Goal: Find specific page/section: Find specific page/section

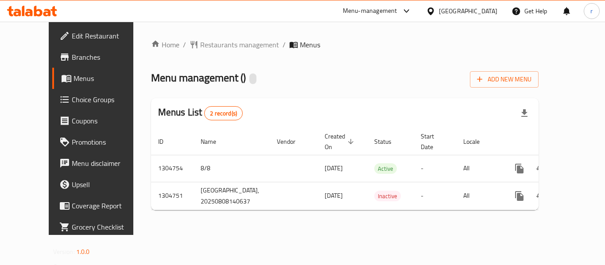
click at [202, 43] on span "Restaurants management" at bounding box center [239, 44] width 79 height 11
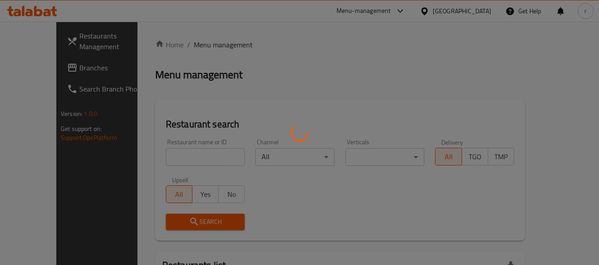
click at [175, 156] on div at bounding box center [299, 132] width 599 height 265
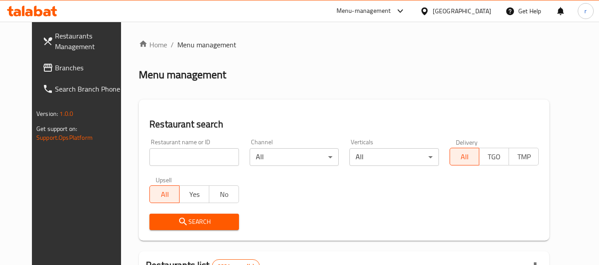
click at [175, 156] on input "search" at bounding box center [193, 157] width 89 height 18
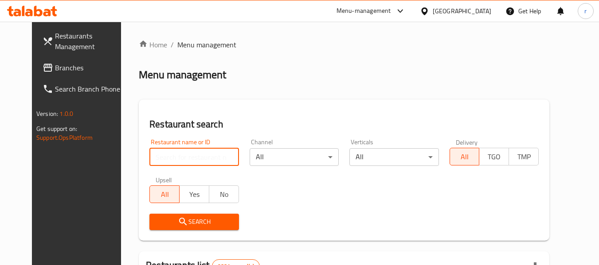
paste input "703403"
type input "703403"
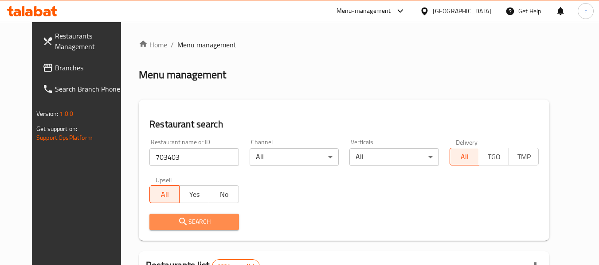
click at [175, 220] on span "Search" at bounding box center [193, 222] width 75 height 11
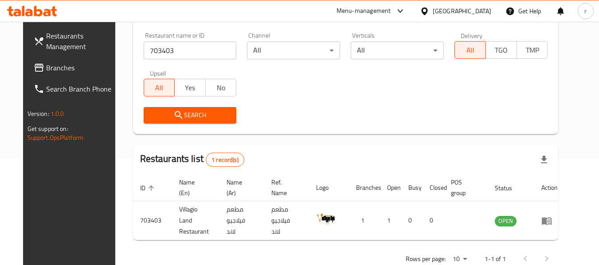
scroll to position [122, 0]
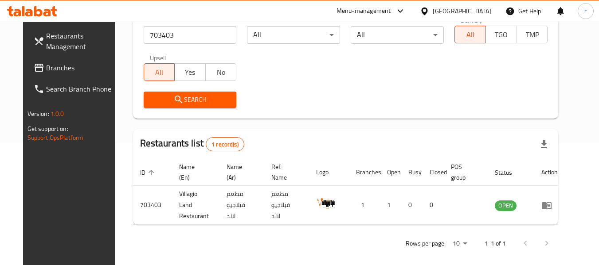
drag, startPoint x: 24, startPoint y: 70, endPoint x: 51, endPoint y: 51, distance: 33.3
click at [46, 70] on span "Branches" at bounding box center [81, 67] width 70 height 11
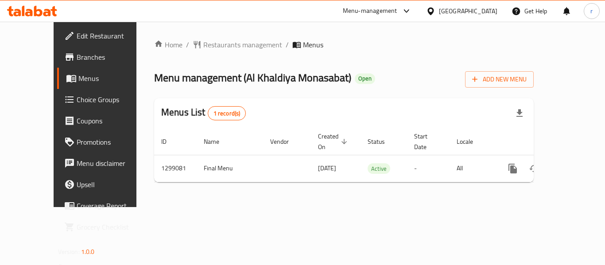
click at [203, 43] on span "Restaurants management" at bounding box center [242, 44] width 79 height 11
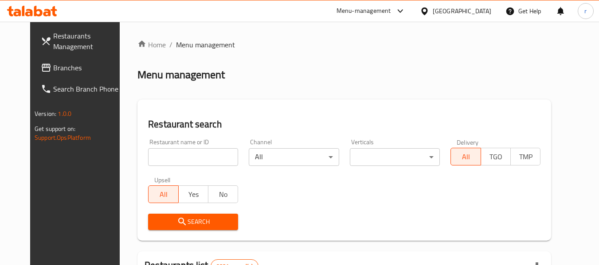
click at [165, 153] on div at bounding box center [299, 132] width 599 height 265
click at [165, 153] on input "search" at bounding box center [193, 157] width 90 height 18
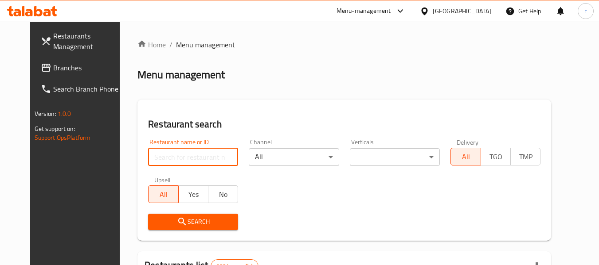
paste input "701228"
type input "701228"
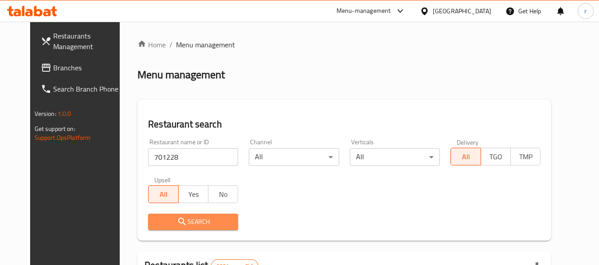
click at [186, 219] on span "Search" at bounding box center [193, 222] width 76 height 11
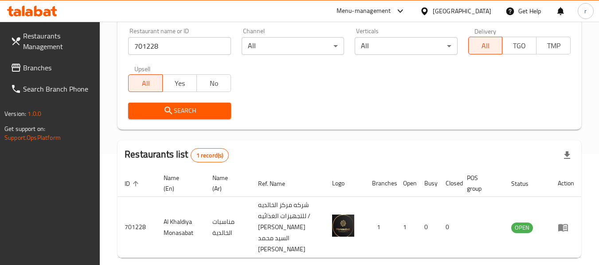
scroll to position [152, 0]
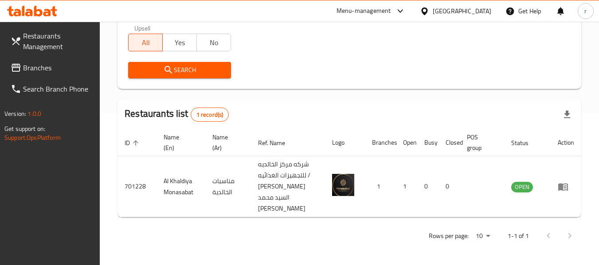
click at [486, 15] on div "[GEOGRAPHIC_DATA]" at bounding box center [461, 11] width 58 height 10
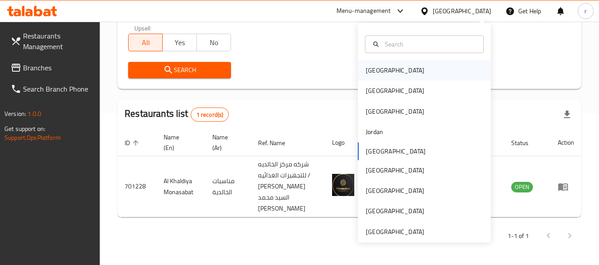
click at [371, 66] on div "[GEOGRAPHIC_DATA]" at bounding box center [395, 71] width 58 height 10
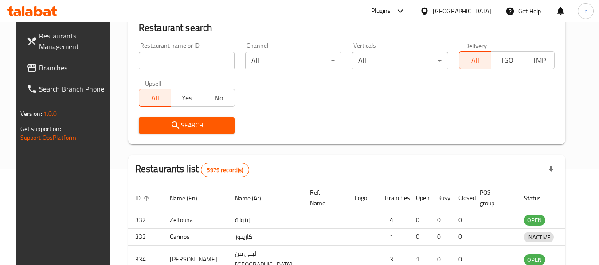
scroll to position [152, 0]
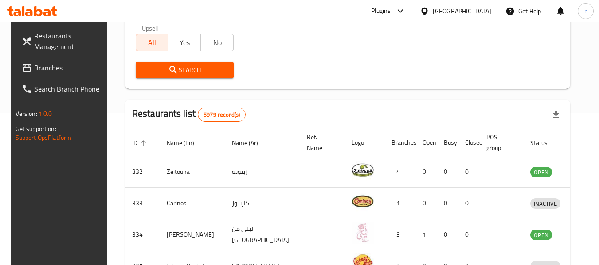
click at [54, 70] on span "Branches" at bounding box center [69, 67] width 70 height 11
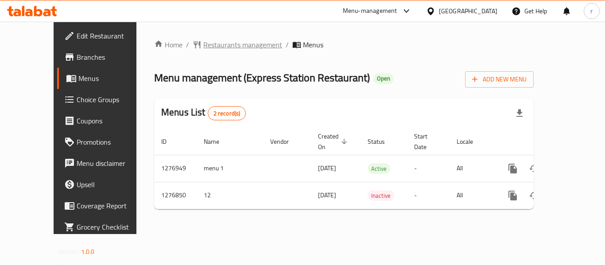
click at [205, 45] on span "Restaurants management" at bounding box center [242, 44] width 79 height 11
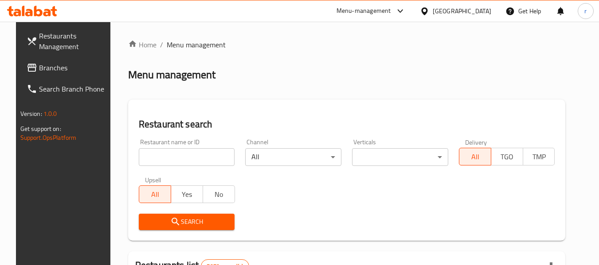
click at [156, 156] on input "search" at bounding box center [187, 157] width 96 height 18
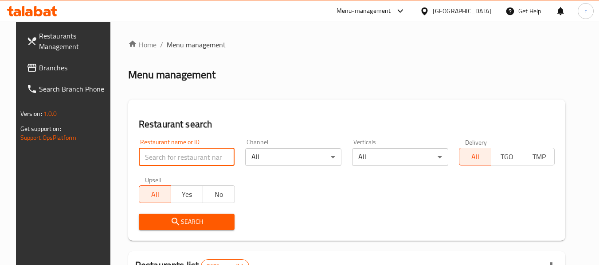
paste input "692121"
type input "692121"
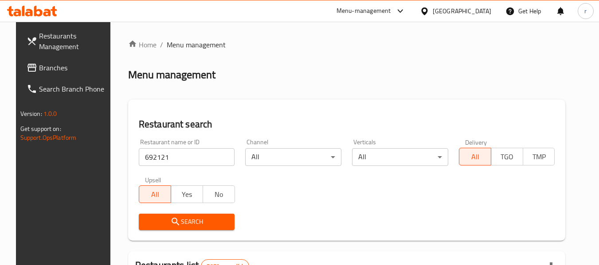
click at [184, 220] on span "Search" at bounding box center [187, 222] width 82 height 11
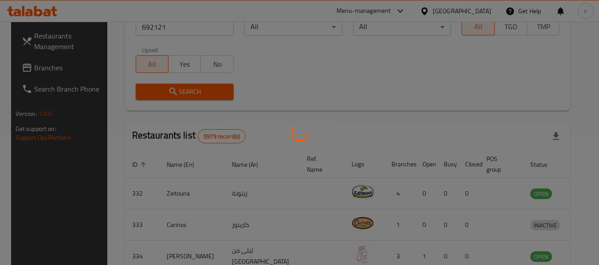
scroll to position [133, 0]
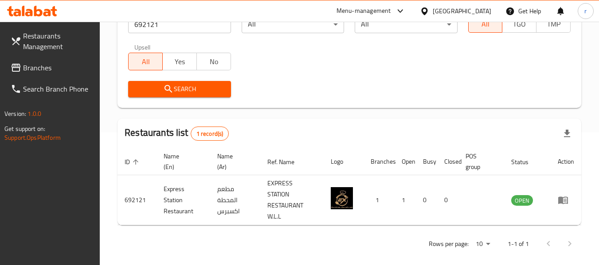
click at [429, 12] on icon at bounding box center [424, 11] width 9 height 9
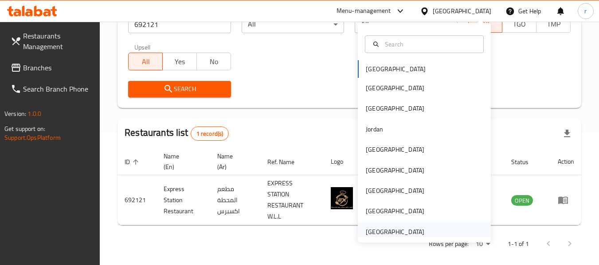
click at [393, 229] on div "[GEOGRAPHIC_DATA]" at bounding box center [395, 232] width 58 height 10
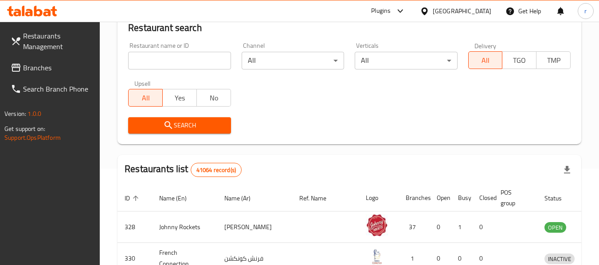
scroll to position [133, 0]
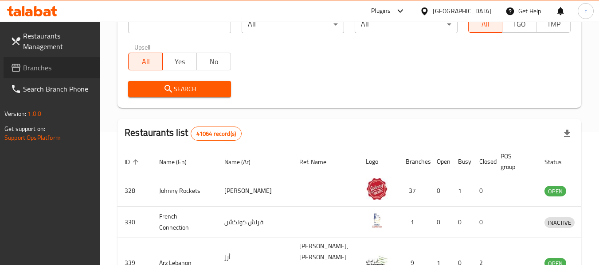
click at [35, 71] on span "Branches" at bounding box center [58, 67] width 70 height 11
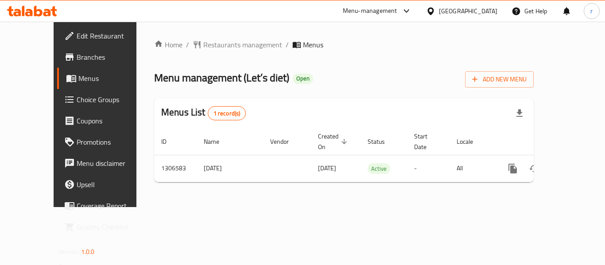
click at [211, 47] on span "Restaurants management" at bounding box center [242, 44] width 79 height 11
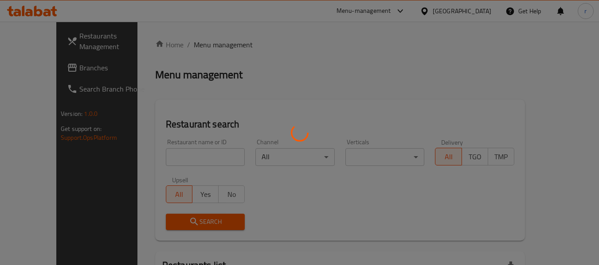
click at [168, 156] on div at bounding box center [299, 132] width 599 height 265
click at [163, 151] on div at bounding box center [299, 132] width 599 height 265
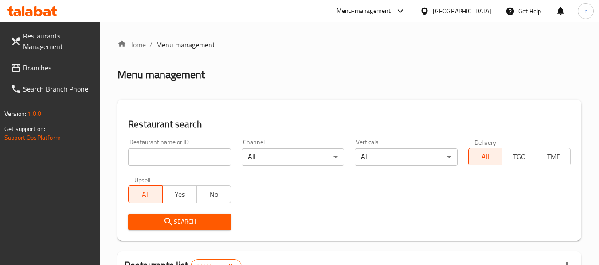
click at [170, 154] on input "search" at bounding box center [179, 157] width 102 height 18
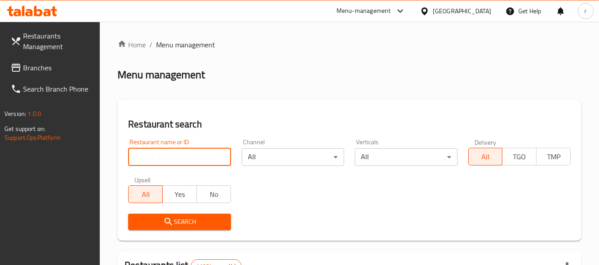
paste input "703012"
type input "703012"
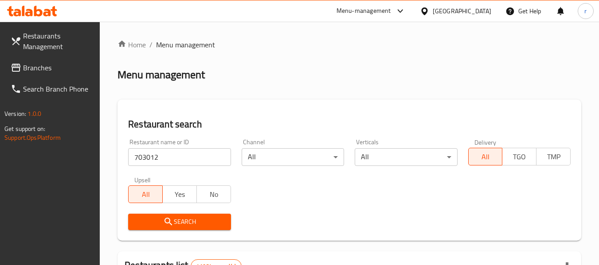
click at [171, 221] on icon "submit" at bounding box center [168, 222] width 11 height 11
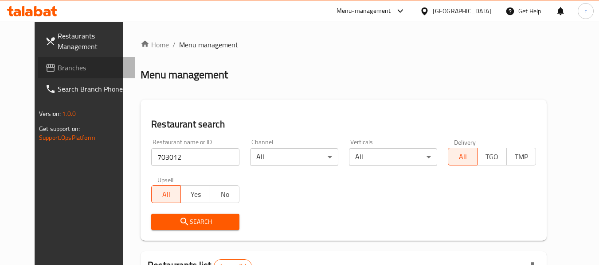
click at [46, 70] on icon at bounding box center [50, 68] width 9 height 8
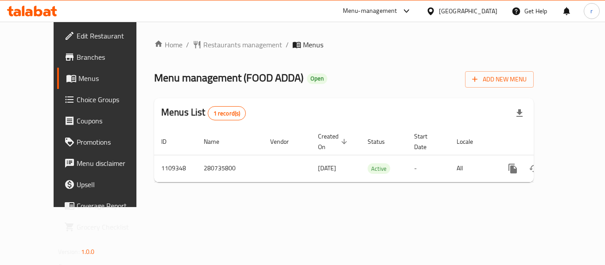
click at [207, 47] on span "Restaurants management" at bounding box center [242, 44] width 79 height 11
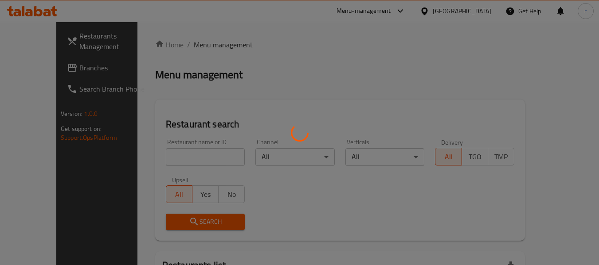
click at [185, 155] on div at bounding box center [299, 132] width 599 height 265
click at [185, 159] on div at bounding box center [299, 132] width 599 height 265
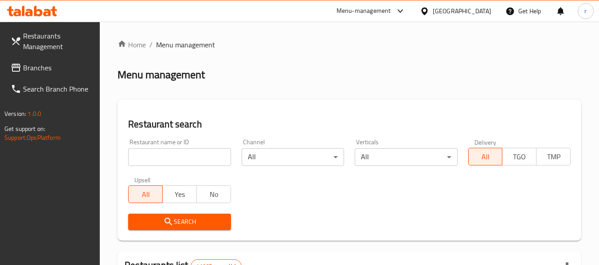
click at [192, 152] on input "search" at bounding box center [179, 157] width 102 height 18
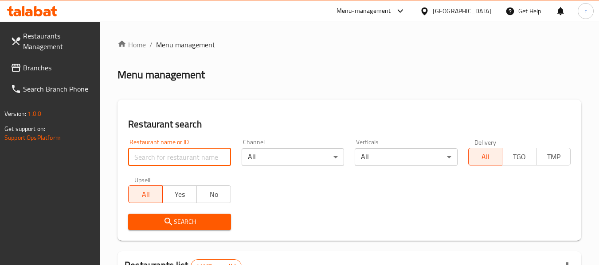
paste input "665564"
type input "665564"
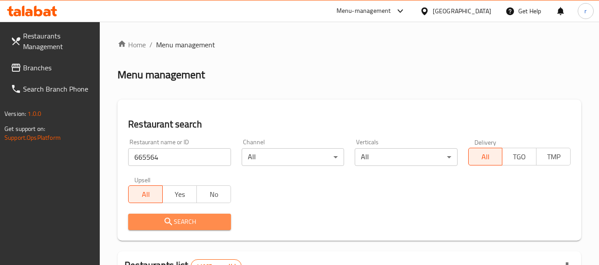
click at [187, 217] on span "Search" at bounding box center [179, 222] width 88 height 11
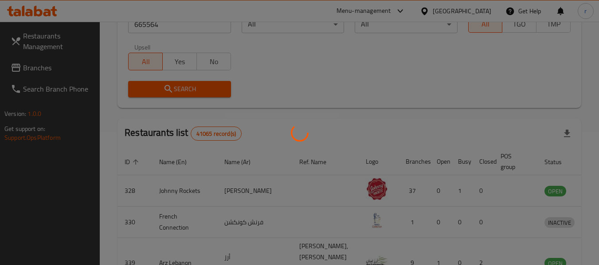
scroll to position [122, 0]
